Goal: Find specific page/section: Find specific page/section

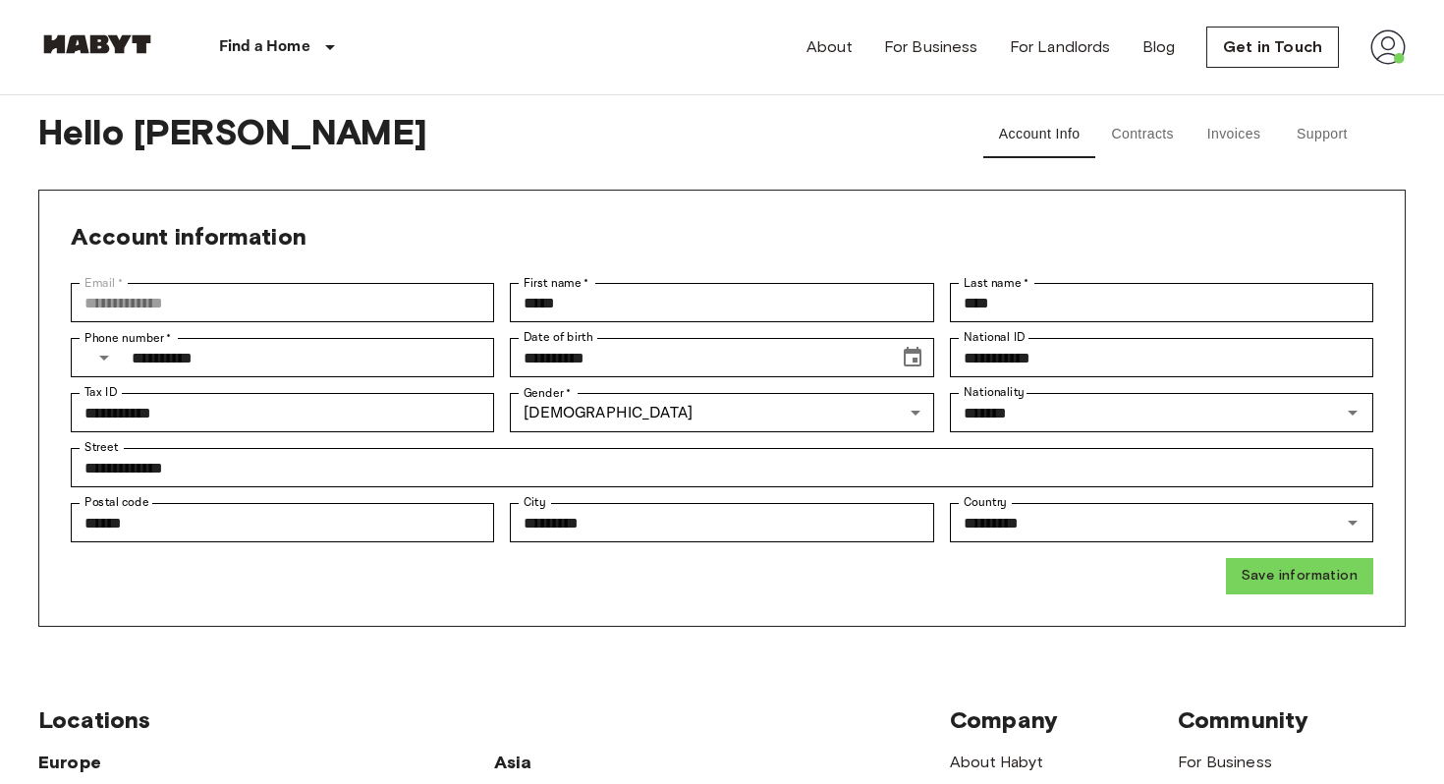
click at [1240, 139] on button "Invoices" at bounding box center [1234, 134] width 88 height 47
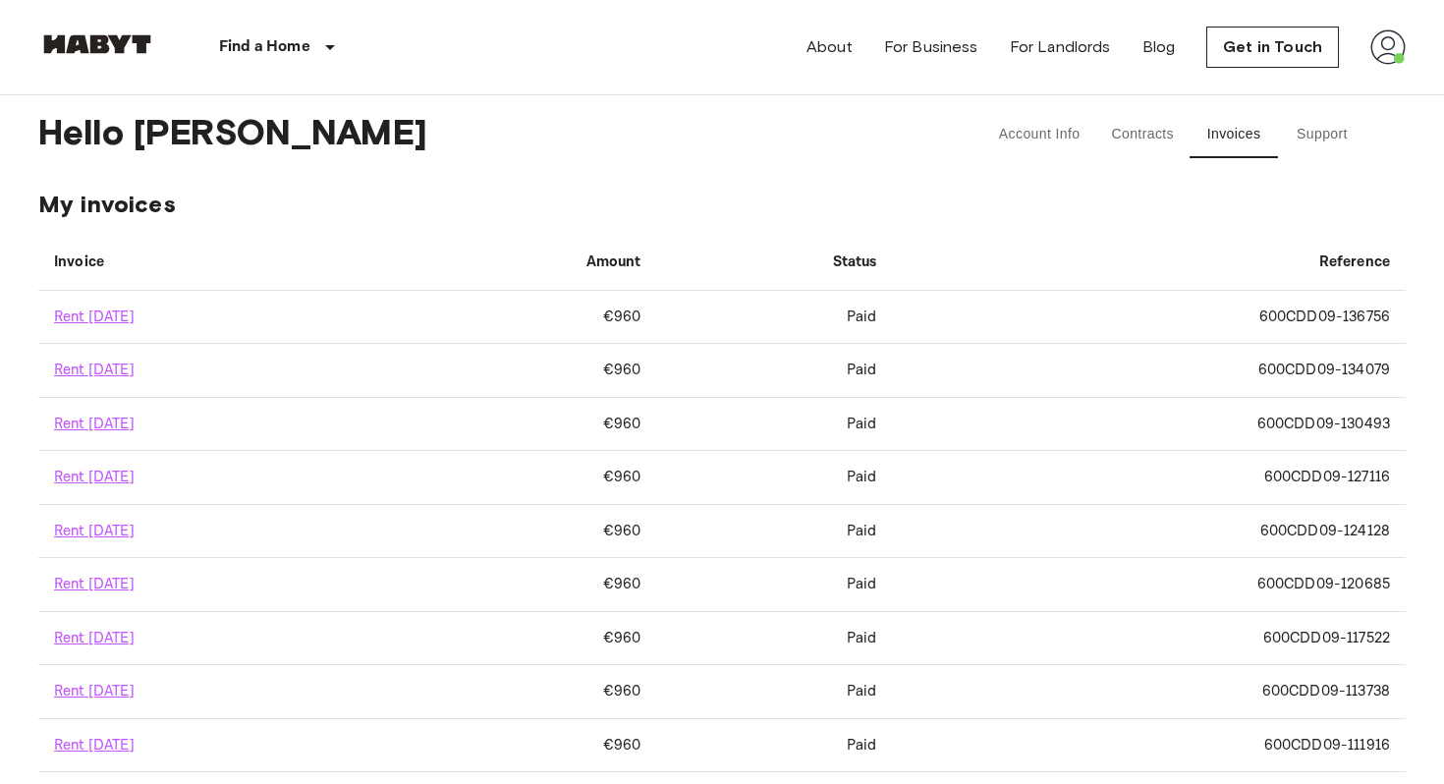
click at [1148, 135] on button "Contracts" at bounding box center [1142, 134] width 94 height 47
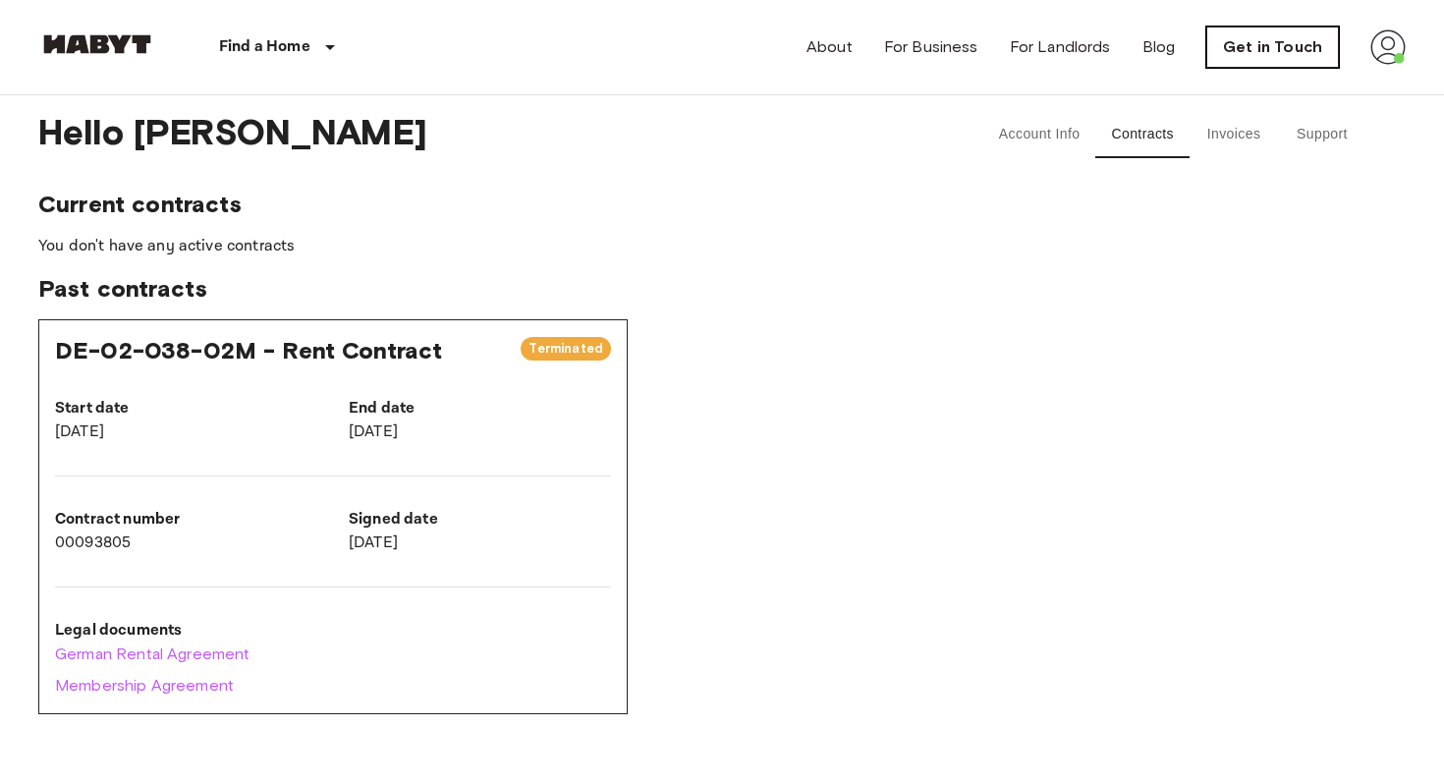
click at [1260, 53] on link "Get in Touch" at bounding box center [1273, 47] width 133 height 41
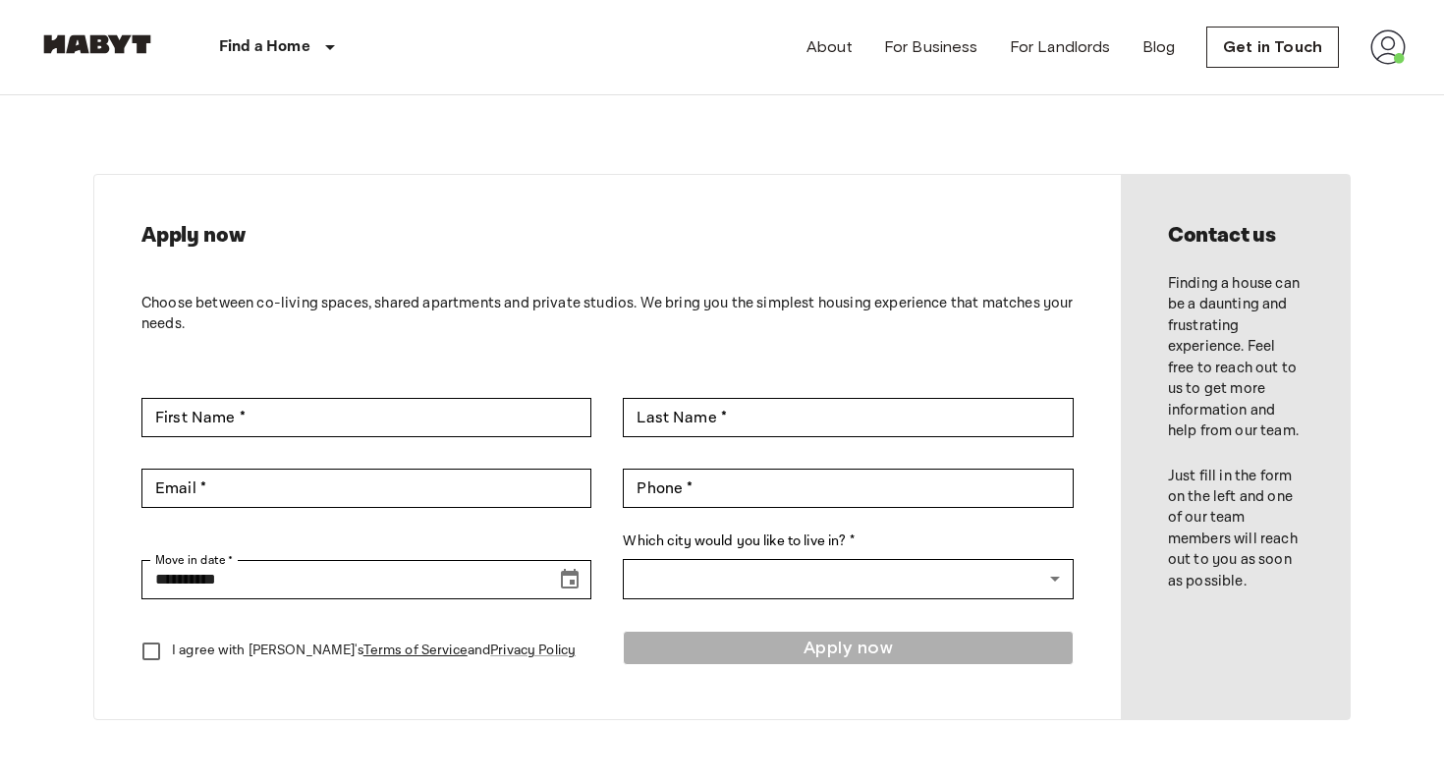
click at [1396, 41] on img at bounding box center [1388, 46] width 35 height 35
click at [1058, 171] on div at bounding box center [722, 392] width 1444 height 784
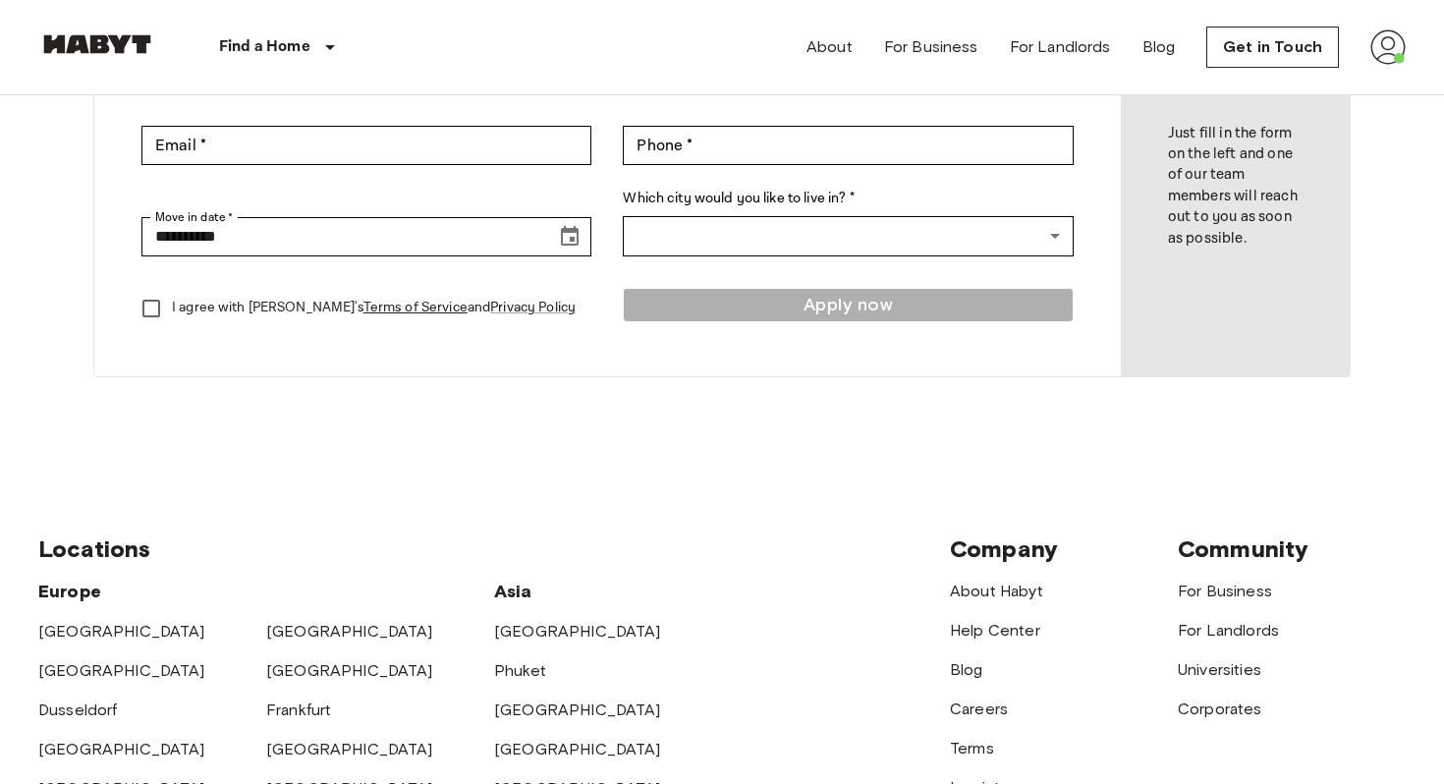
scroll to position [449, 0]
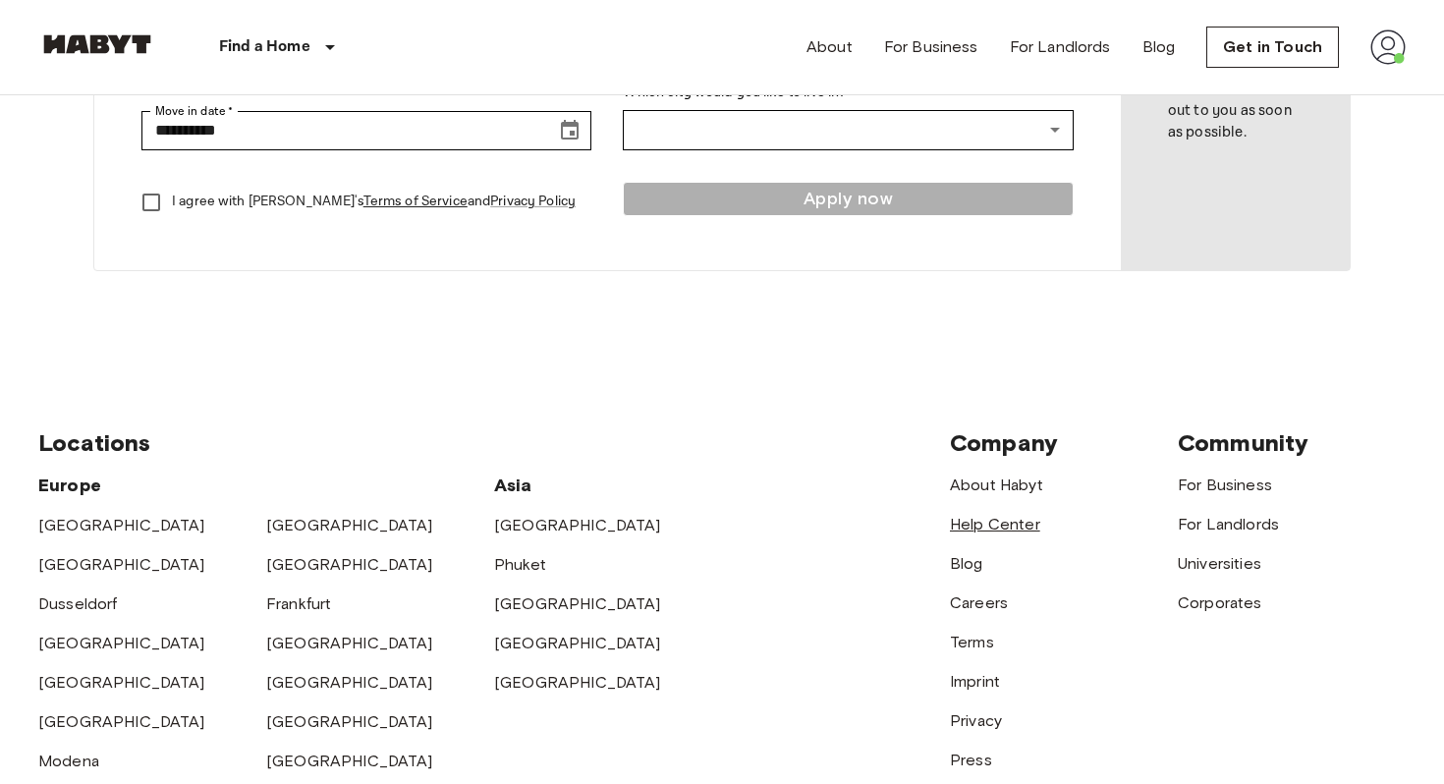
click at [981, 521] on link "Help Center" at bounding box center [995, 524] width 90 height 19
